Goal: Information Seeking & Learning: Find specific fact

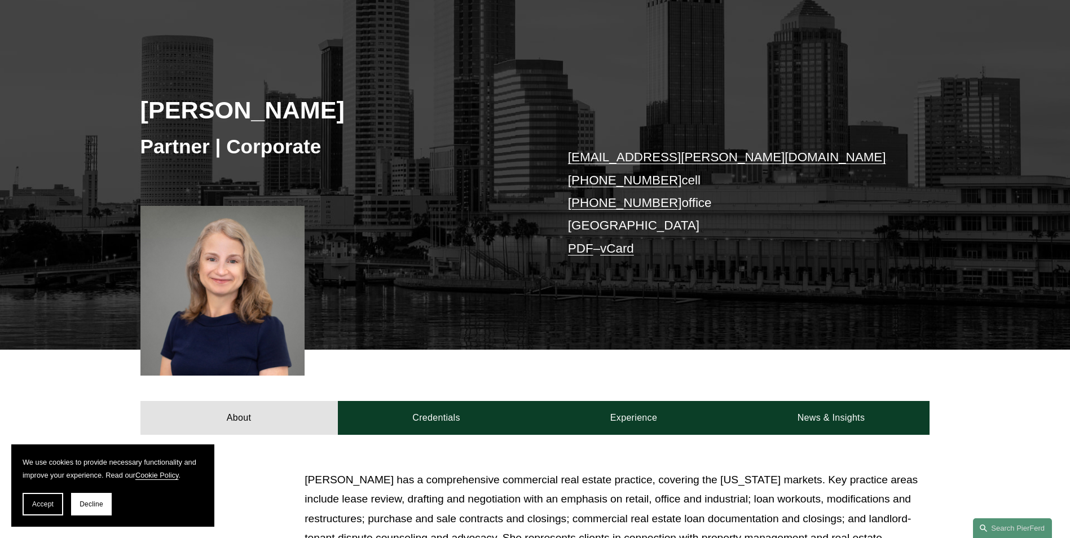
scroll to position [113, 0]
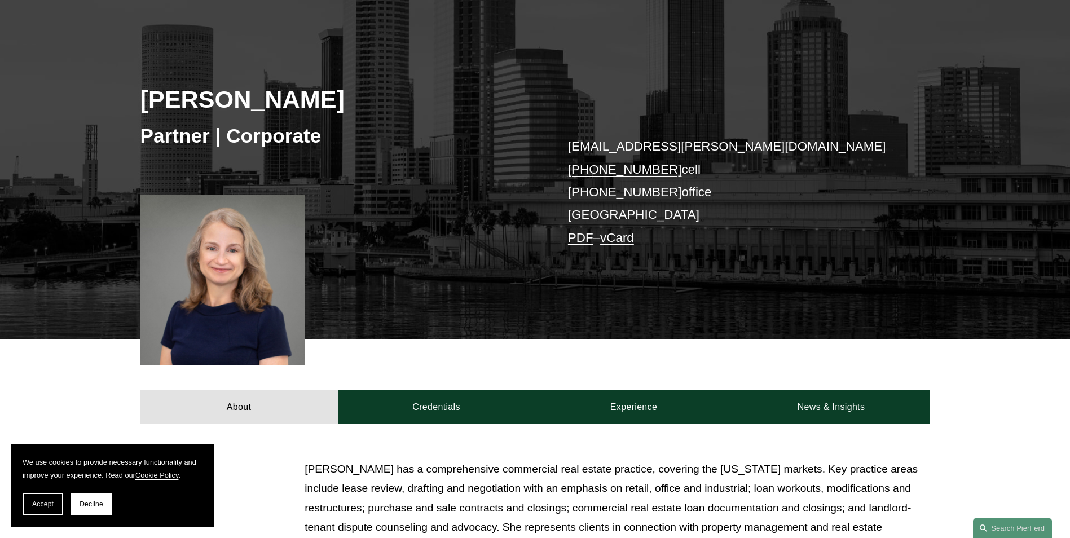
click at [88, 508] on button "Decline" at bounding box center [91, 504] width 41 height 23
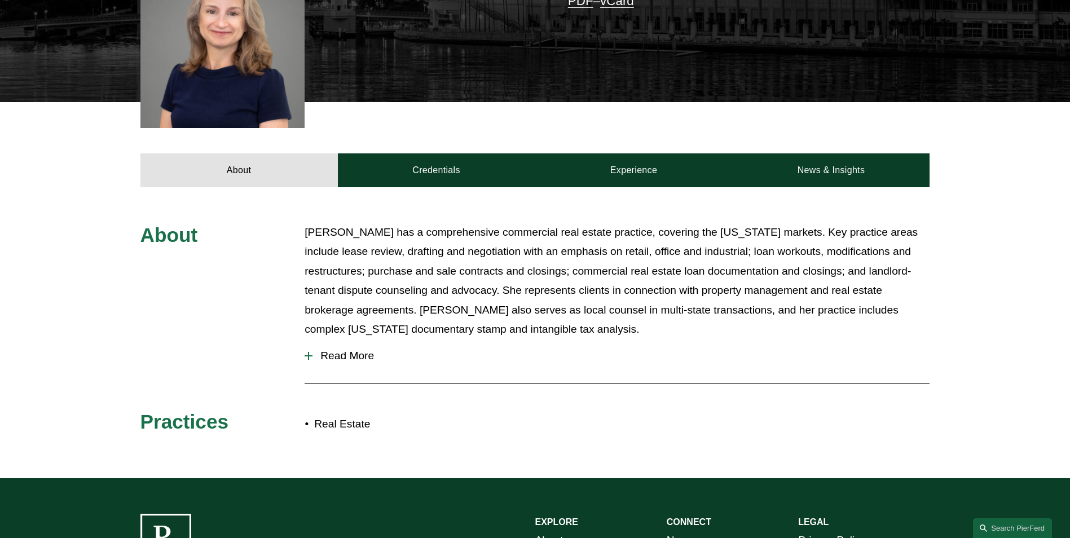
scroll to position [451, 0]
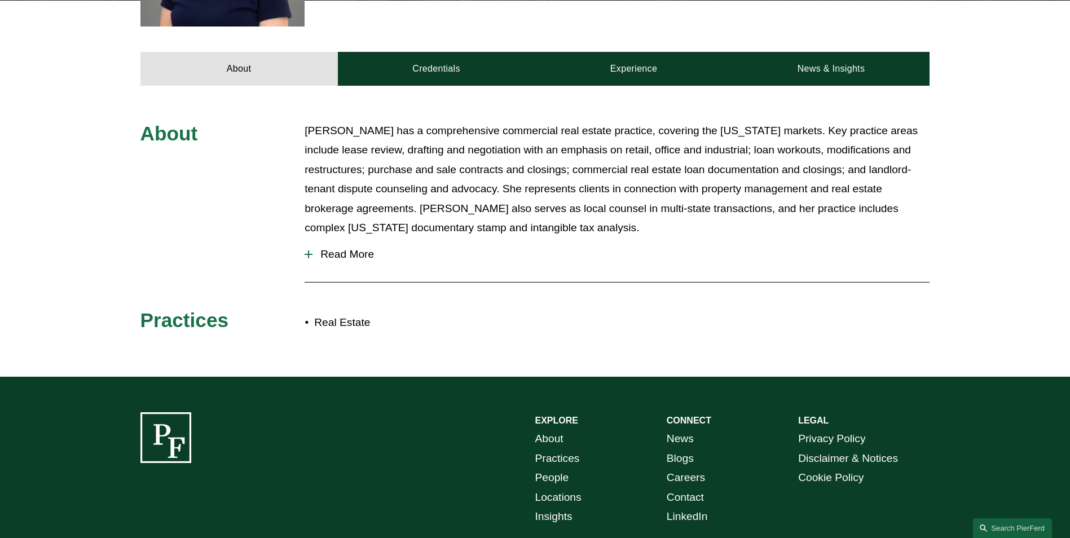
click at [347, 248] on button "Read More" at bounding box center [617, 254] width 625 height 29
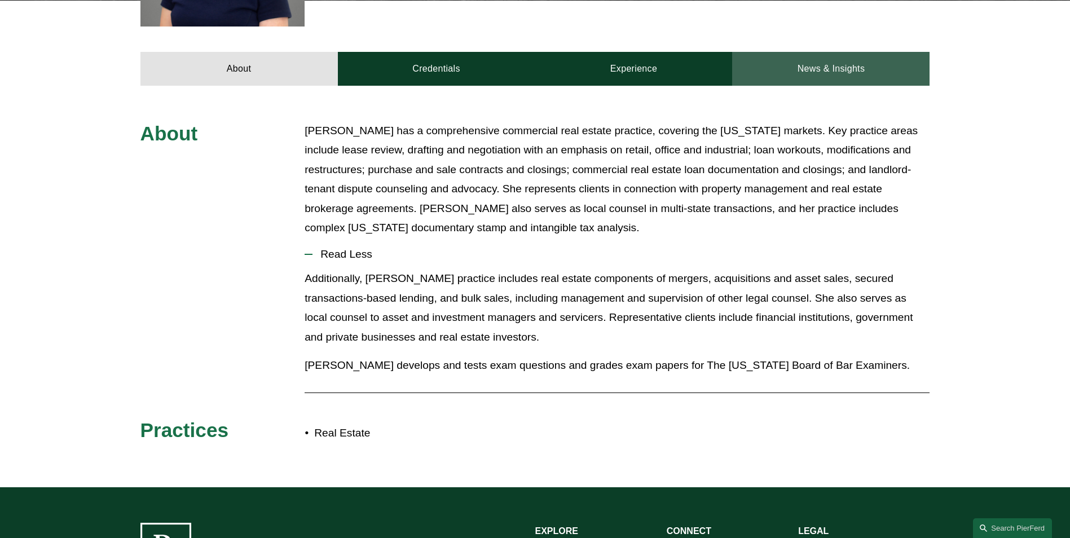
click at [801, 73] on link "News & Insights" at bounding box center [830, 69] width 197 height 34
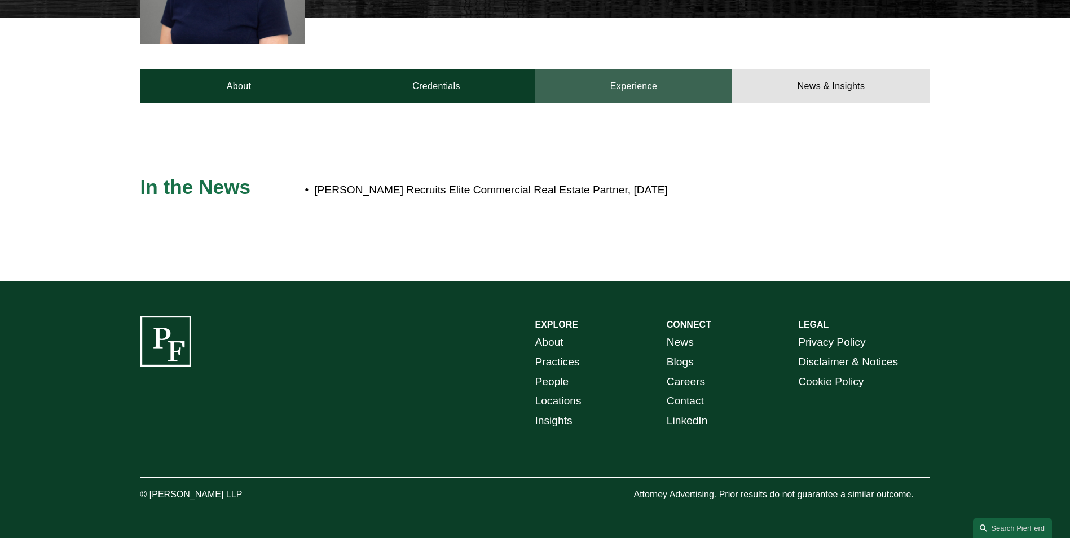
click at [639, 90] on link "Experience" at bounding box center [633, 86] width 197 height 34
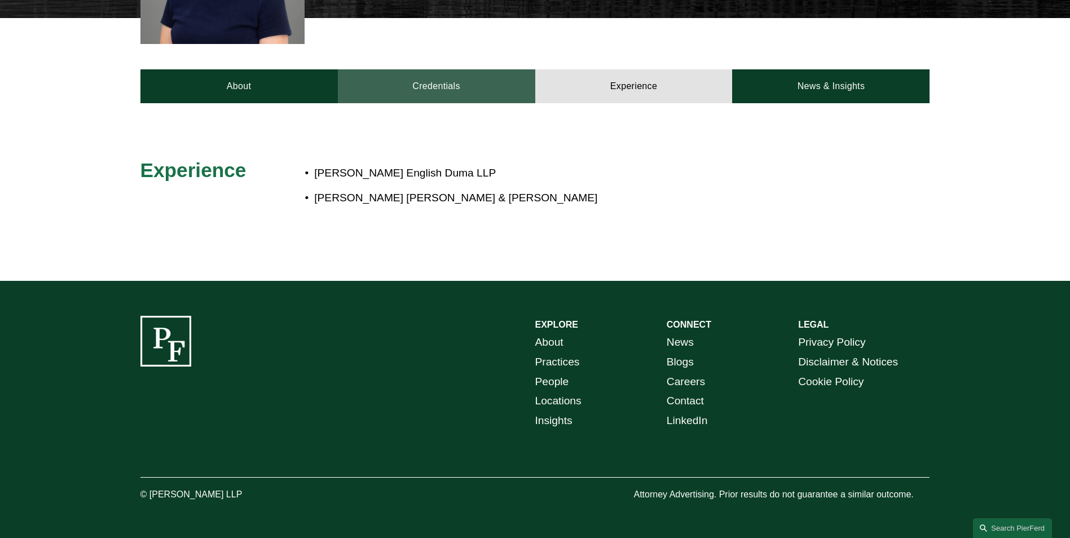
click at [472, 84] on link "Credentials" at bounding box center [436, 86] width 197 height 34
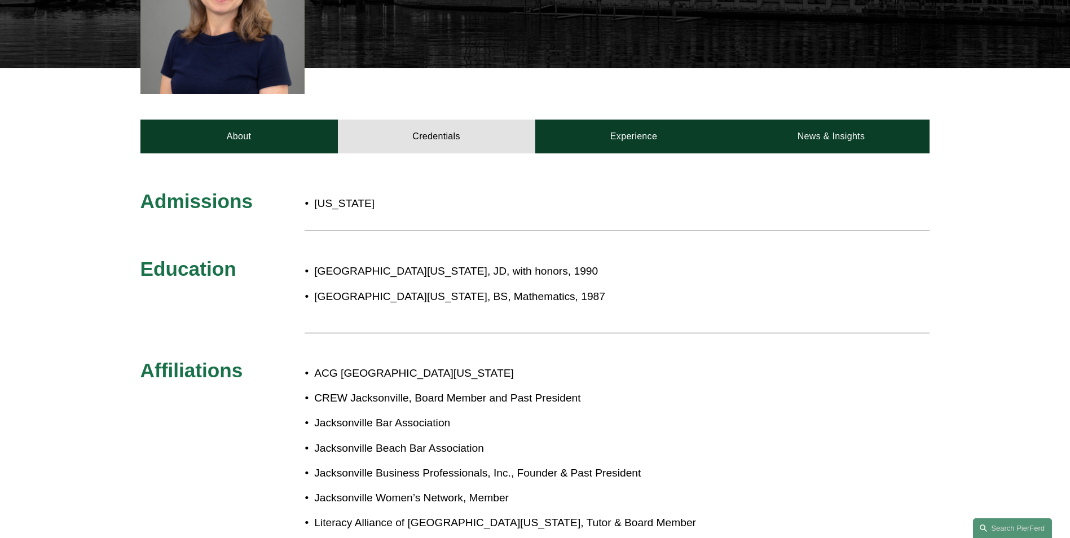
scroll to position [378, 0]
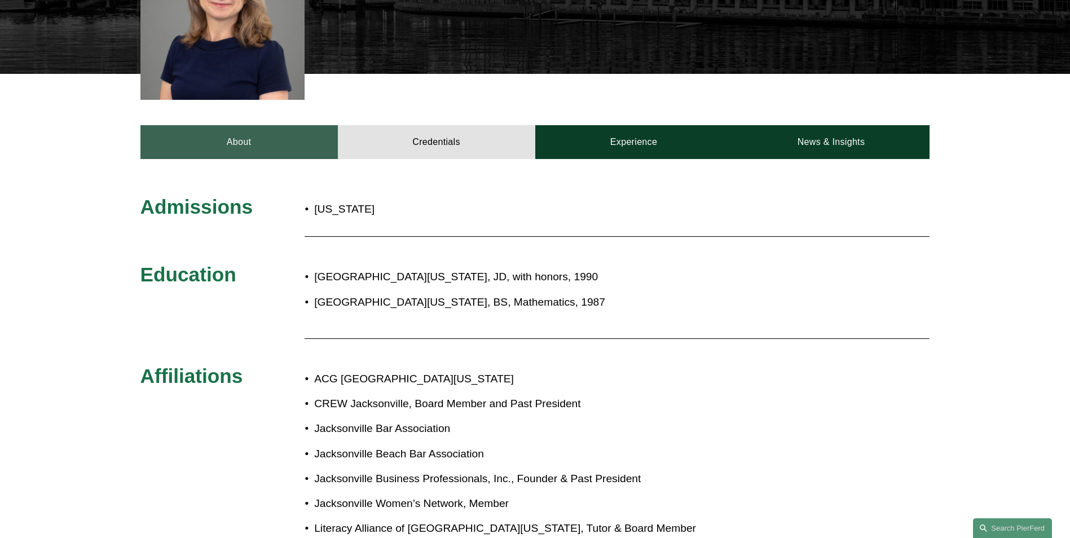
click at [317, 143] on link "About" at bounding box center [238, 142] width 197 height 34
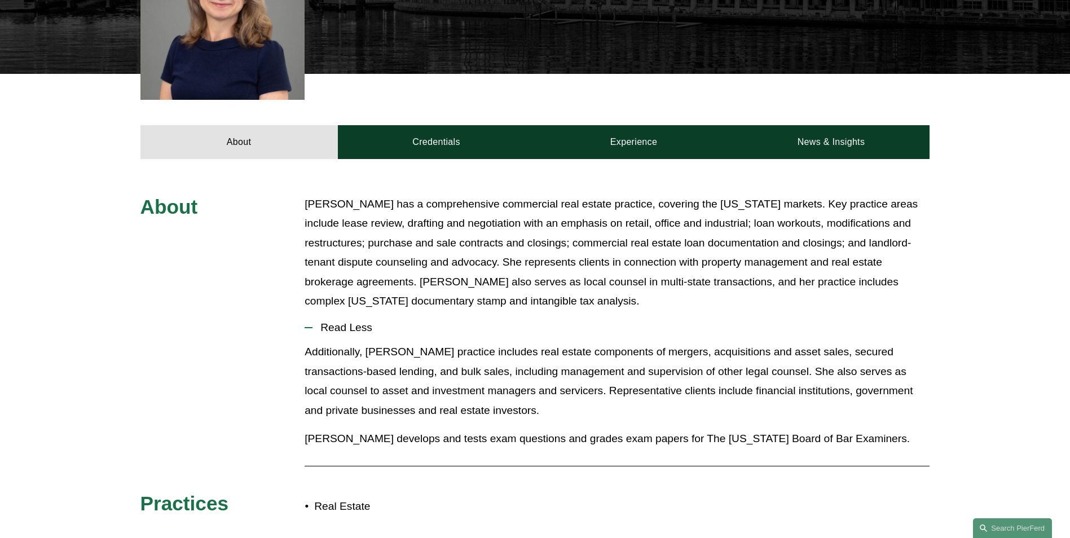
scroll to position [434, 0]
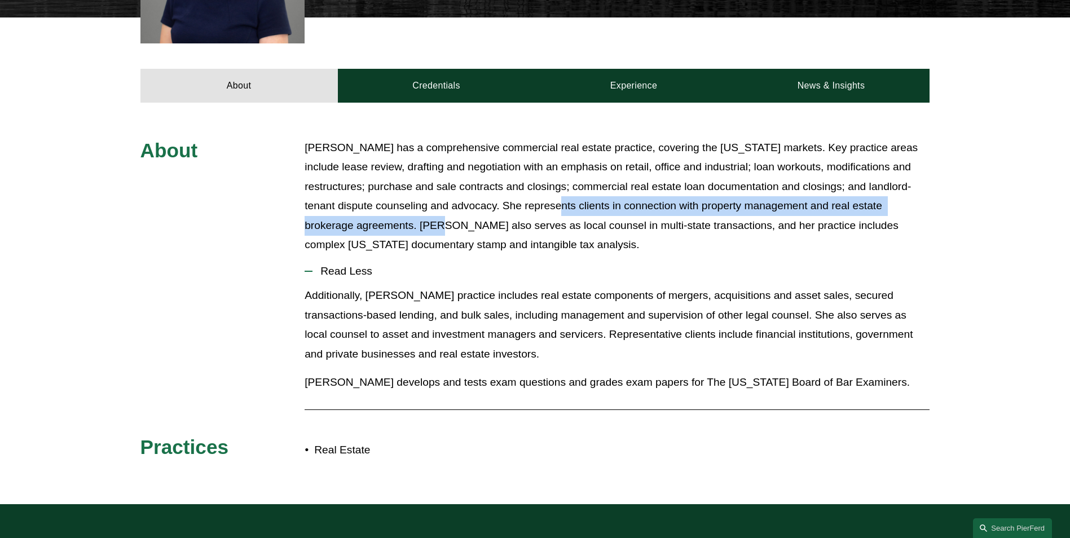
drag, startPoint x: 530, startPoint y: 206, endPoint x: 413, endPoint y: 229, distance: 118.5
click at [413, 229] on p "[PERSON_NAME] has a comprehensive commercial real estate practice, covering the…" at bounding box center [617, 196] width 625 height 117
copy p "epresents clients in connection with property management and real estate broker…"
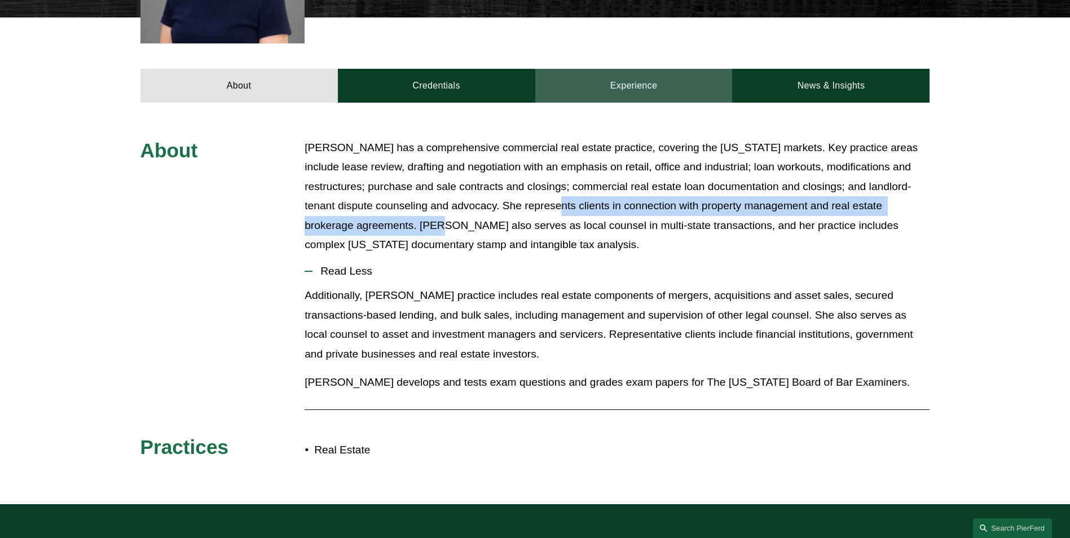
click at [662, 77] on link "Experience" at bounding box center [633, 86] width 197 height 34
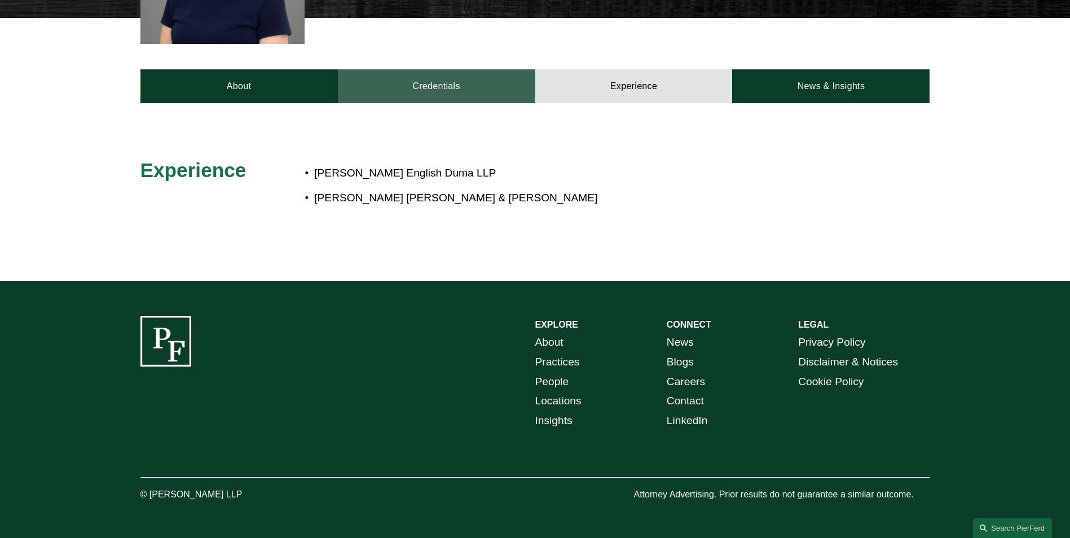
click at [477, 71] on link "Credentials" at bounding box center [436, 86] width 197 height 34
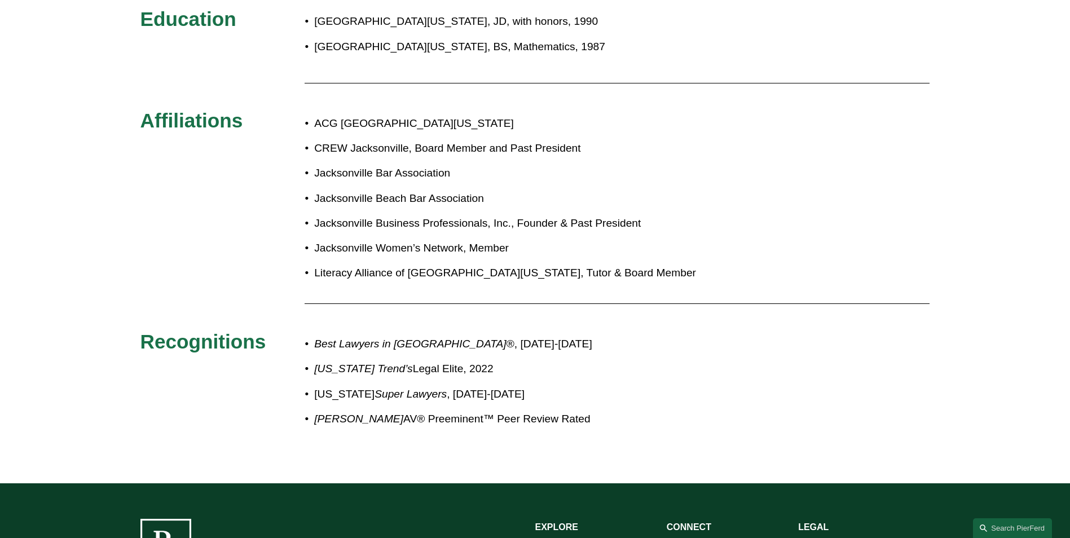
scroll to position [660, 0]
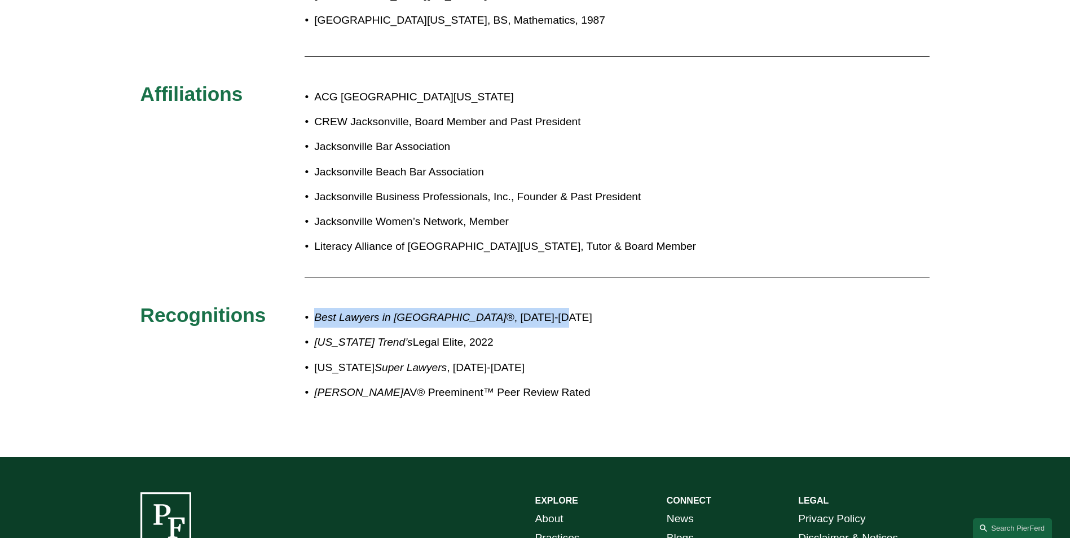
drag, startPoint x: 501, startPoint y: 316, endPoint x: 315, endPoint y: 314, distance: 186.7
click at [315, 314] on p "Best Lawyers in [GEOGRAPHIC_DATA] ®, [DATE]-[DATE]" at bounding box center [572, 318] width 517 height 20
copy p "Best Lawyers in [GEOGRAPHIC_DATA] ®, [DATE]-[DATE]"
